Goal: Information Seeking & Learning: Learn about a topic

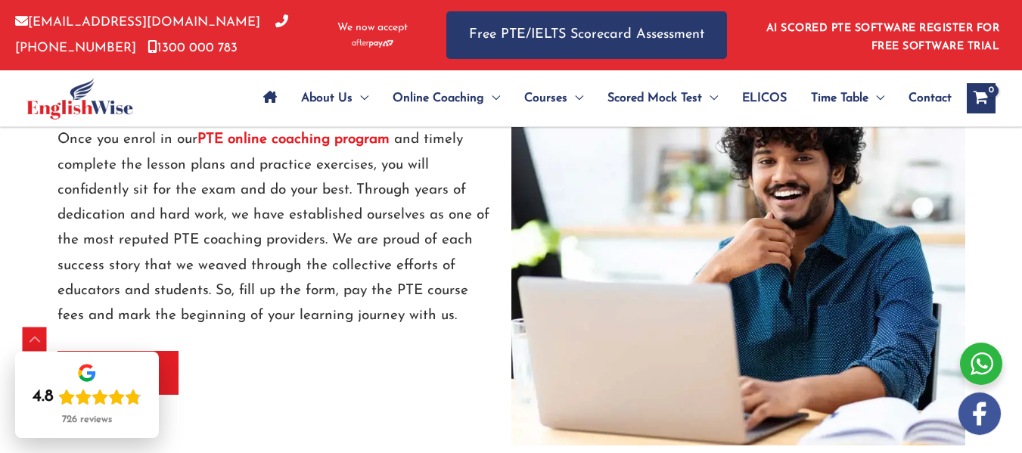
scroll to position [1950, 0]
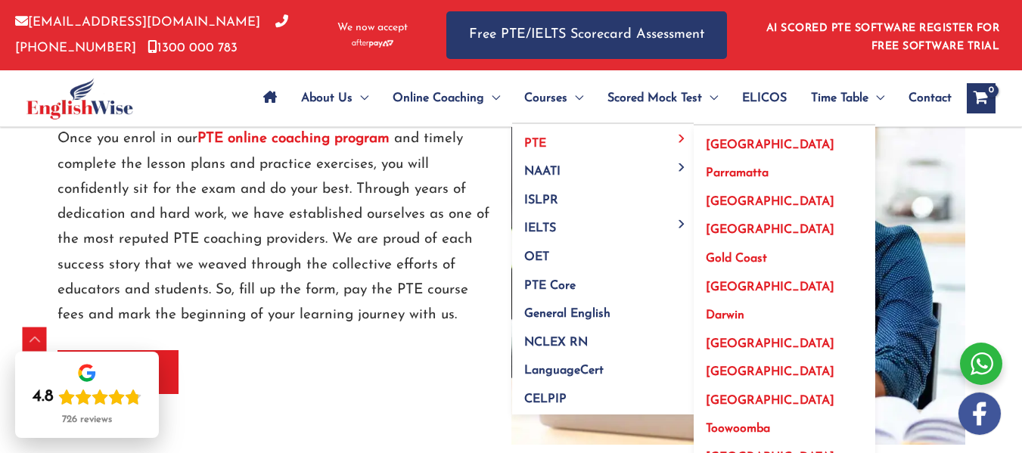
click at [532, 138] on span "PTE" at bounding box center [535, 144] width 22 height 12
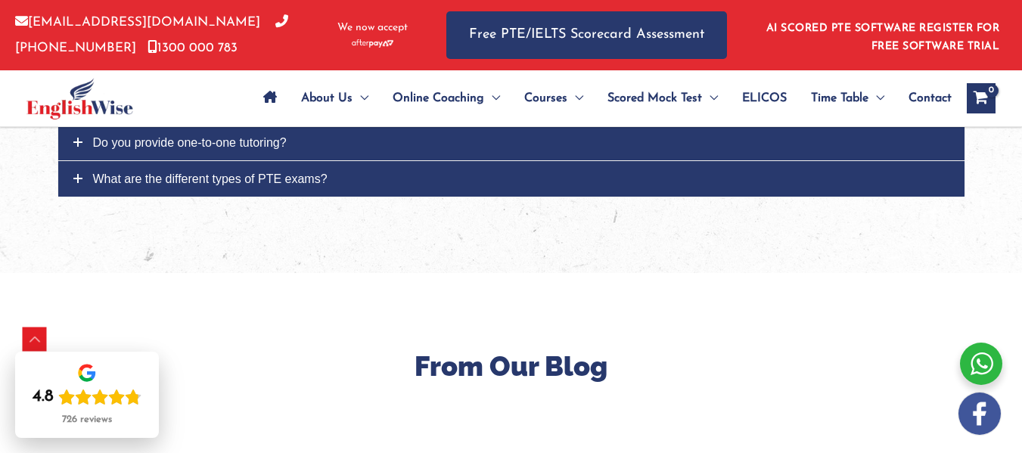
scroll to position [5216, 0]
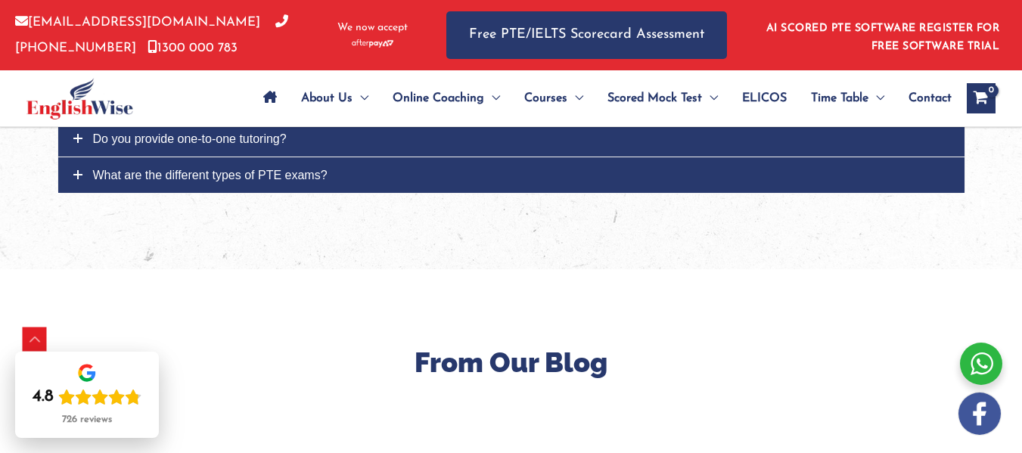
click at [298, 120] on link "How much is your PTE course fee?" at bounding box center [511, 103] width 906 height 36
